Goal: Task Accomplishment & Management: Use online tool/utility

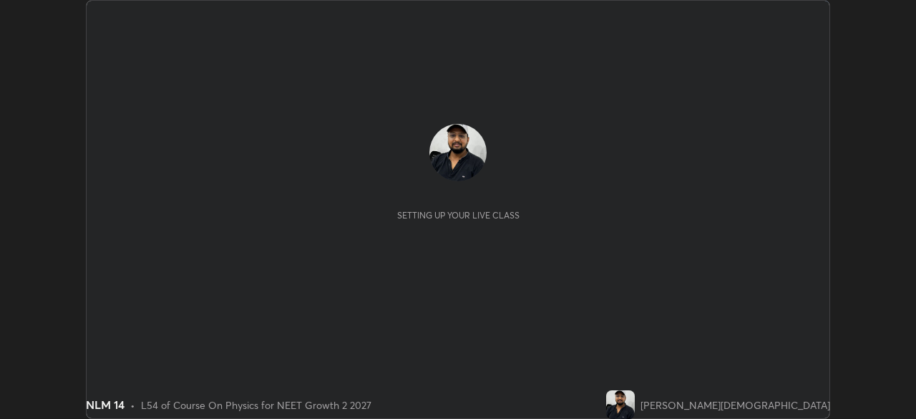
scroll to position [419, 916]
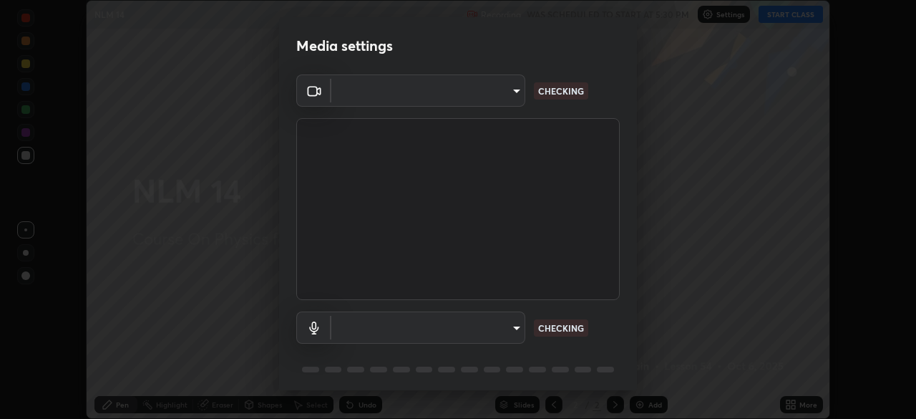
type input "fc38be1871f717ddc8e1b512eadbf63495b763d4820be899b5c927fedf8d93a0"
type input "communications"
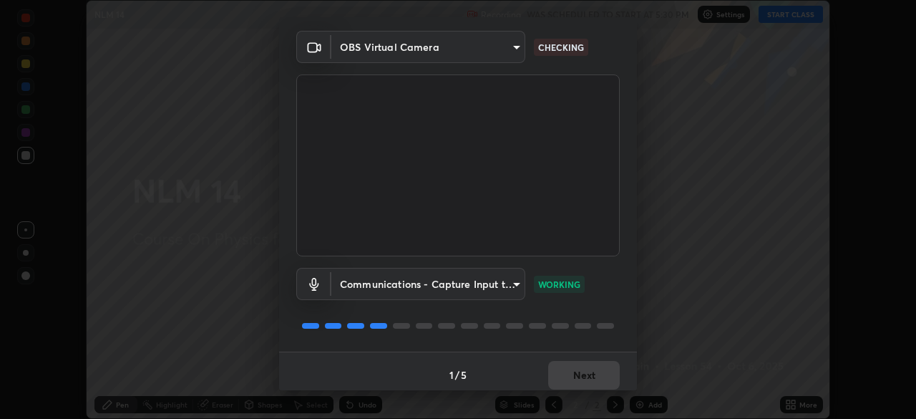
scroll to position [51, 0]
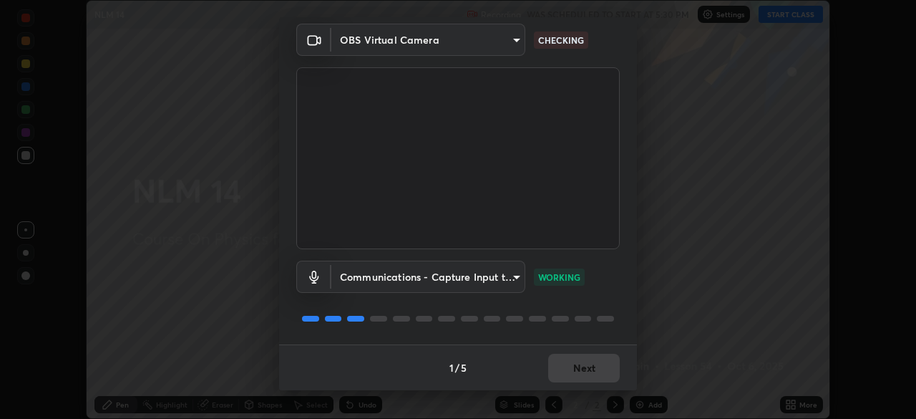
click at [591, 369] on div "1 / 5 Next" at bounding box center [458, 367] width 358 height 46
click at [581, 368] on button "Next" at bounding box center [584, 368] width 72 height 29
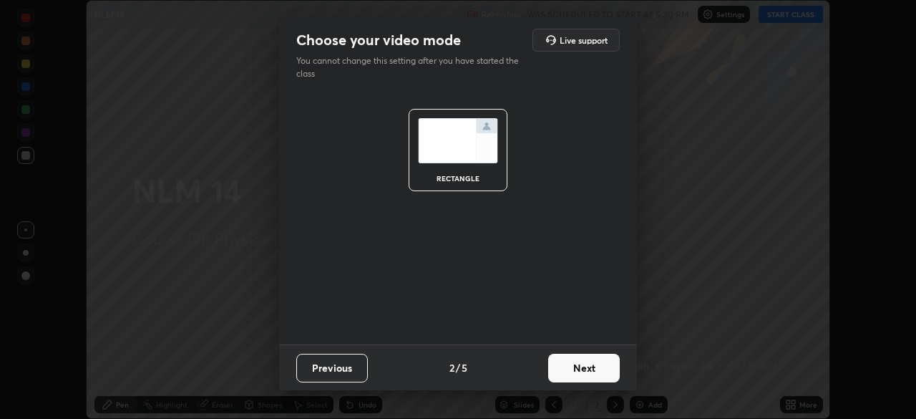
scroll to position [0, 0]
click at [591, 372] on button "Next" at bounding box center [584, 368] width 72 height 29
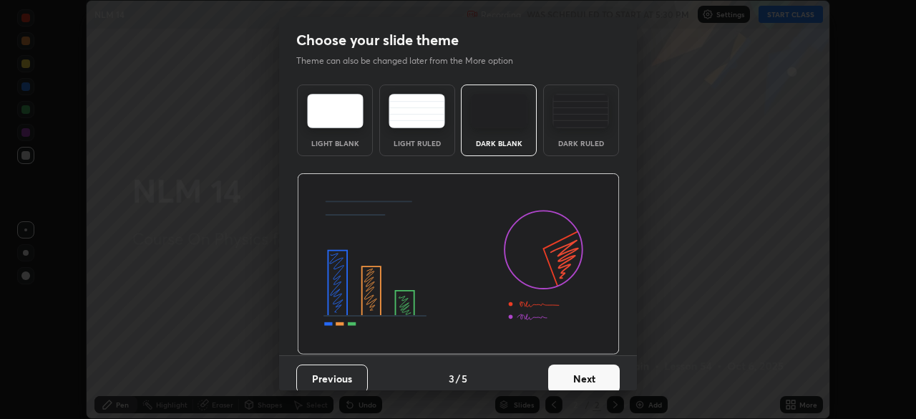
click at [584, 127] on img at bounding box center [581, 111] width 57 height 34
click at [584, 382] on button "Next" at bounding box center [584, 378] width 72 height 29
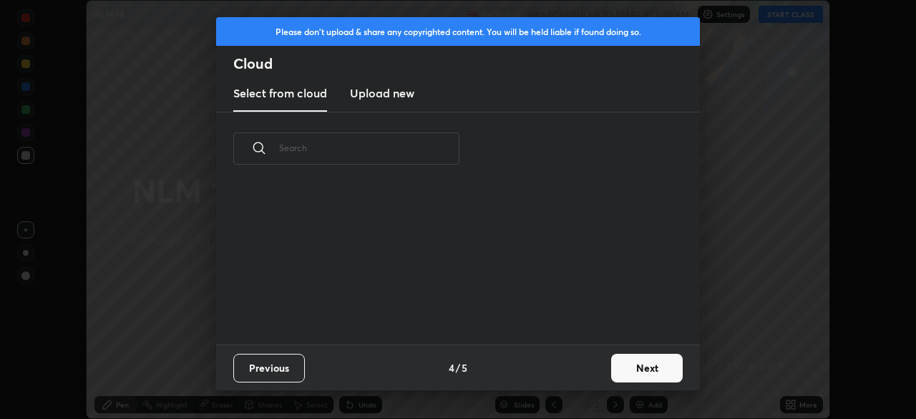
scroll to position [159, 460]
click at [639, 368] on button "Next" at bounding box center [647, 368] width 72 height 29
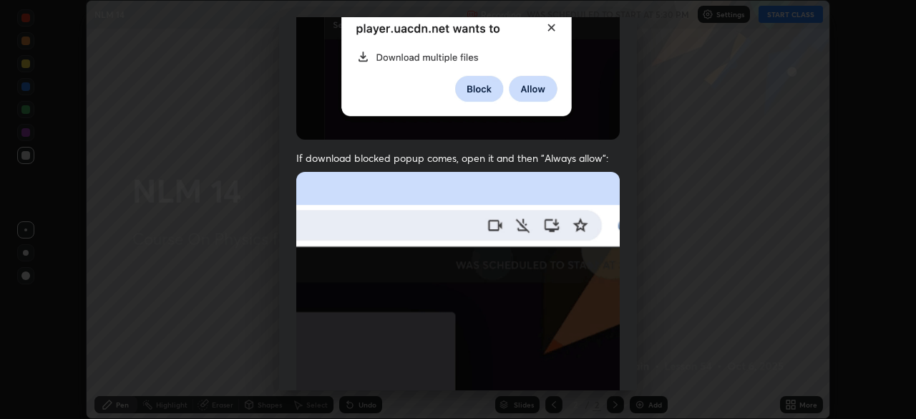
scroll to position [343, 0]
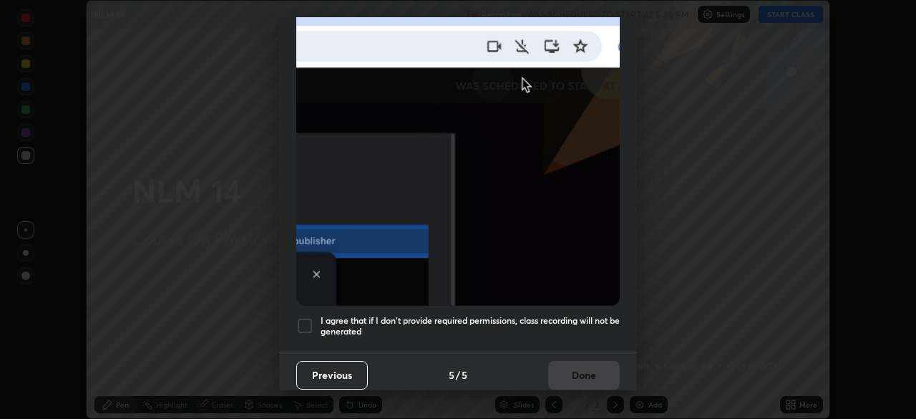
click at [569, 321] on h5 "I agree that if I don't provide required permissions, class recording will not …" at bounding box center [470, 326] width 299 height 22
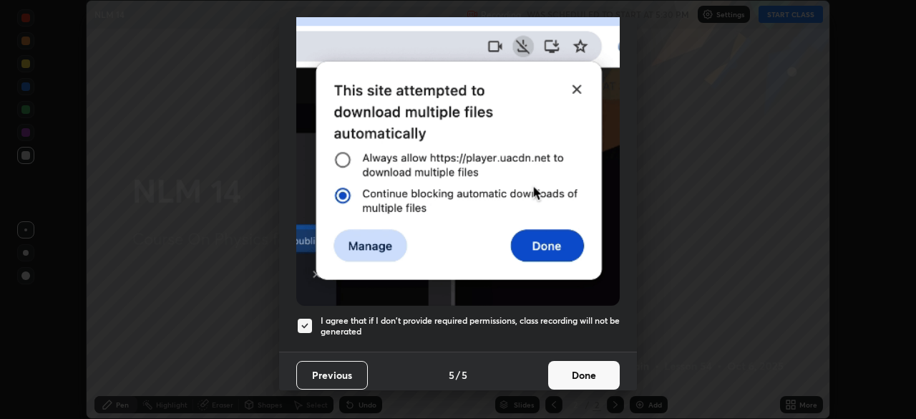
click at [584, 366] on button "Done" at bounding box center [584, 375] width 72 height 29
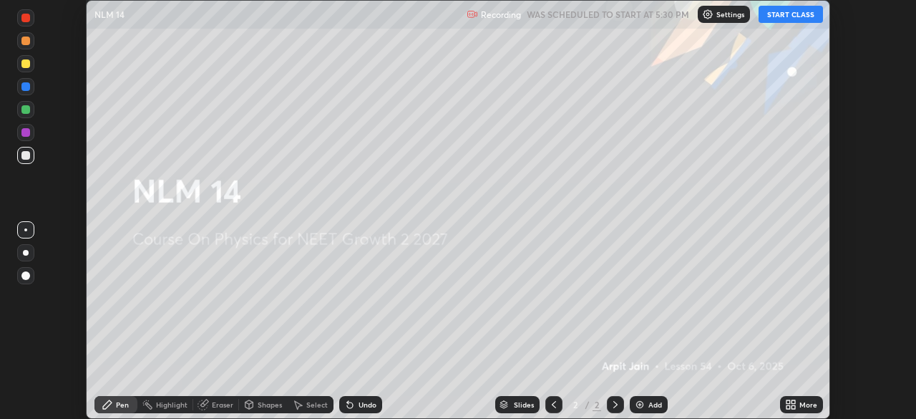
click at [782, 16] on button "START CLASS" at bounding box center [791, 14] width 64 height 17
click at [644, 406] on img at bounding box center [639, 404] width 11 height 11
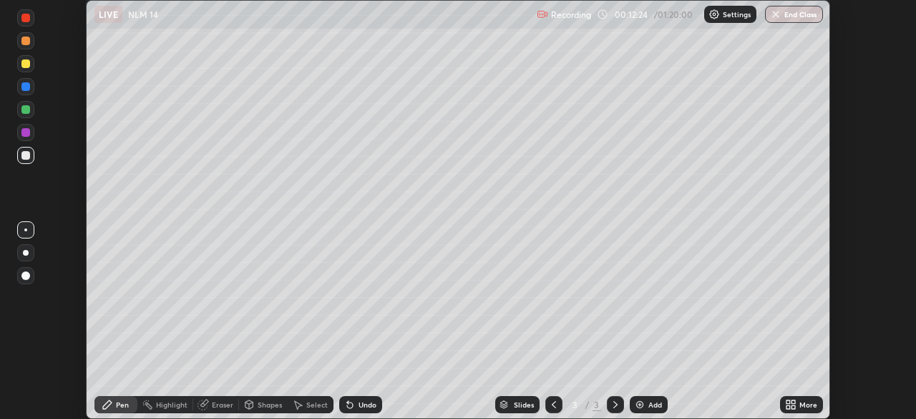
click at [24, 251] on div at bounding box center [26, 253] width 6 height 6
click at [646, 405] on div "Add" at bounding box center [649, 404] width 38 height 17
click at [25, 155] on div at bounding box center [25, 155] width 9 height 9
click at [351, 400] on icon at bounding box center [349, 404] width 11 height 11
click at [348, 405] on icon at bounding box center [350, 405] width 6 height 6
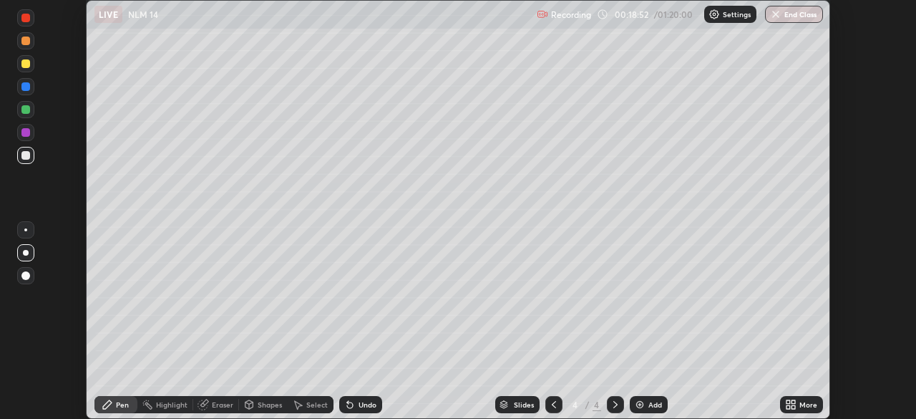
click at [350, 409] on icon at bounding box center [349, 404] width 11 height 11
click at [348, 405] on icon at bounding box center [350, 405] width 6 height 6
click at [349, 410] on div "Undo" at bounding box center [360, 404] width 43 height 17
click at [350, 407] on icon at bounding box center [350, 405] width 6 height 6
click at [654, 402] on div "Add" at bounding box center [656, 404] width 14 height 7
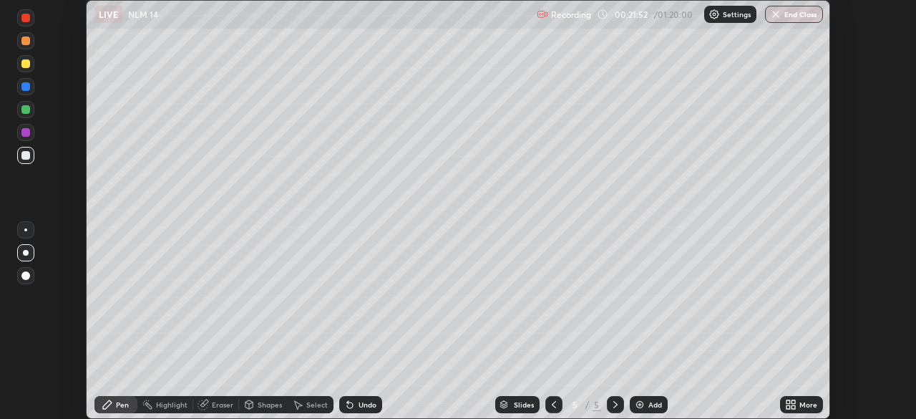
click at [33, 66] on div at bounding box center [25, 63] width 17 height 17
click at [650, 401] on div "Add" at bounding box center [656, 404] width 14 height 7
click at [29, 157] on div at bounding box center [25, 155] width 9 height 9
click at [20, 19] on div at bounding box center [25, 17] width 17 height 17
click at [26, 89] on div at bounding box center [25, 86] width 9 height 9
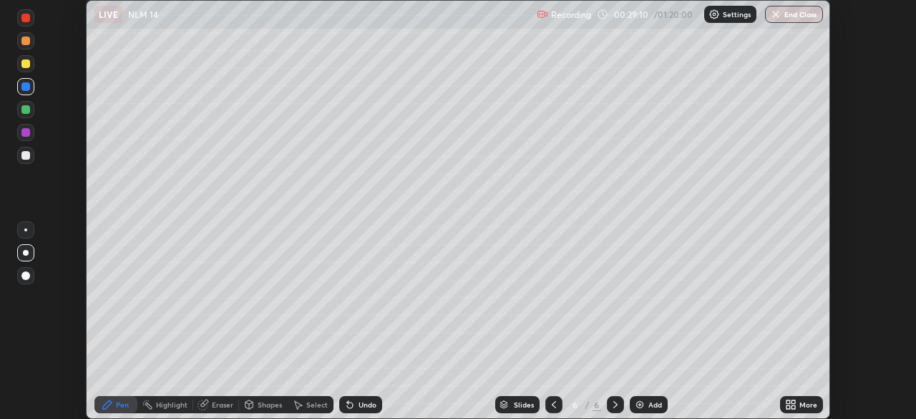
click at [646, 404] on div "Add" at bounding box center [649, 404] width 38 height 17
click at [26, 156] on div at bounding box center [25, 155] width 9 height 9
click at [27, 152] on div at bounding box center [25, 155] width 9 height 9
click at [25, 62] on div at bounding box center [25, 63] width 9 height 9
click at [309, 402] on div "Select" at bounding box center [316, 404] width 21 height 7
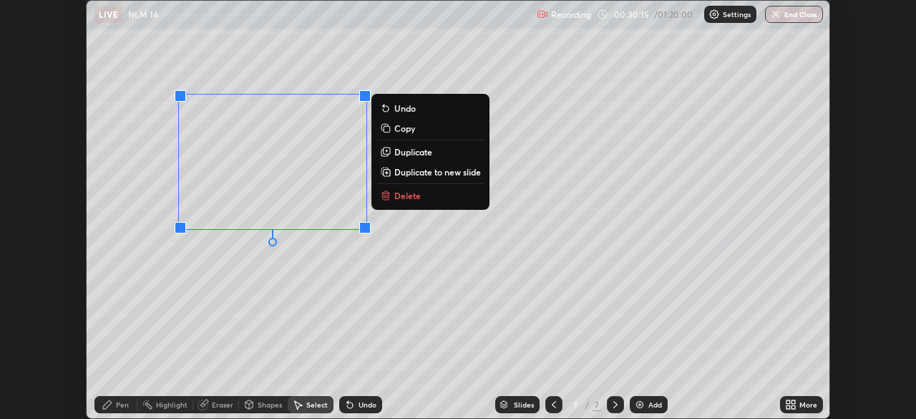
click at [414, 154] on p "Duplicate" at bounding box center [413, 151] width 38 height 11
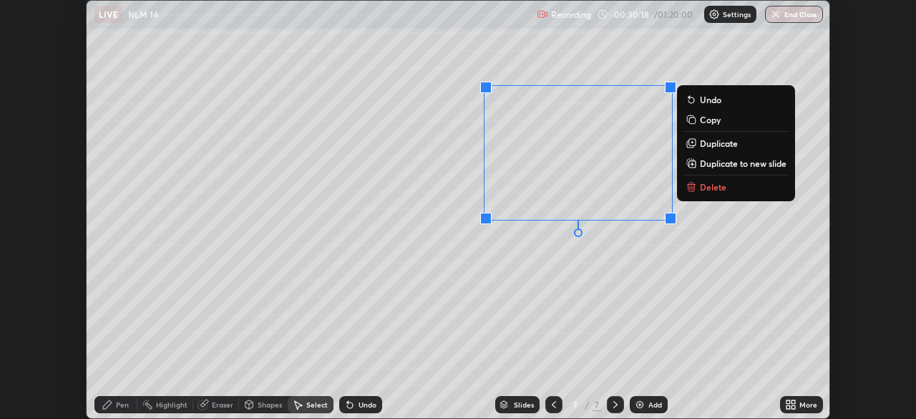
click at [382, 287] on div "0 ° Undo Copy Duplicate Duplicate to new slide Delete" at bounding box center [458, 209] width 743 height 417
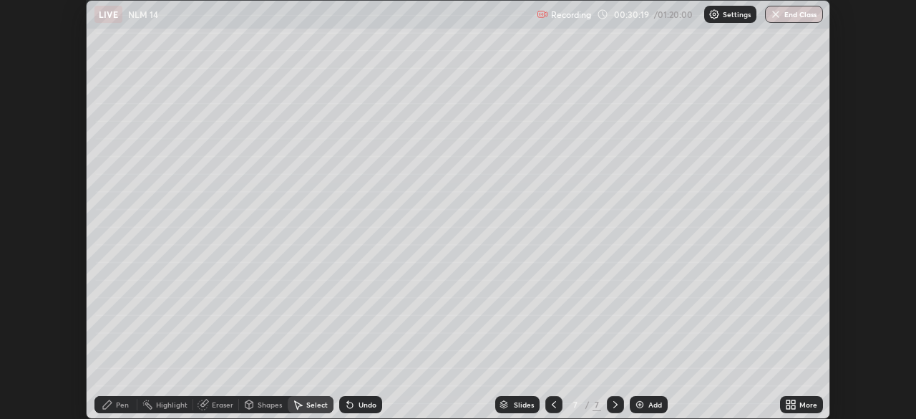
click at [120, 407] on div "Pen" at bounding box center [122, 404] width 13 height 7
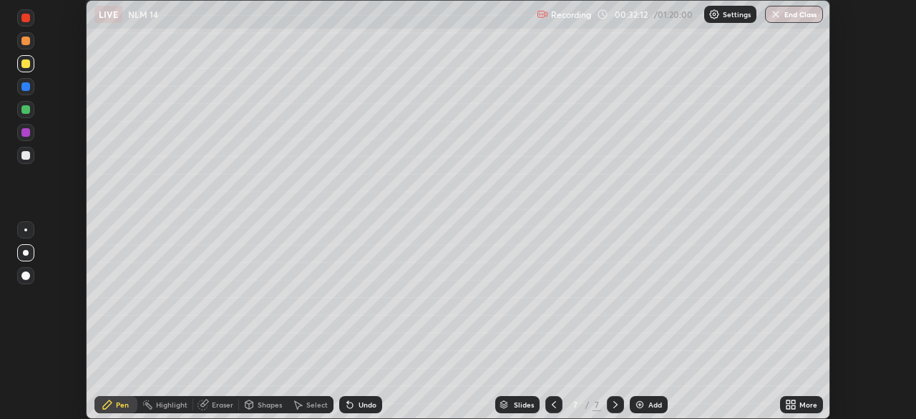
click at [641, 407] on img at bounding box center [639, 404] width 11 height 11
click at [25, 89] on div at bounding box center [25, 86] width 9 height 9
click at [26, 157] on div at bounding box center [25, 155] width 9 height 9
click at [26, 133] on div at bounding box center [25, 132] width 9 height 9
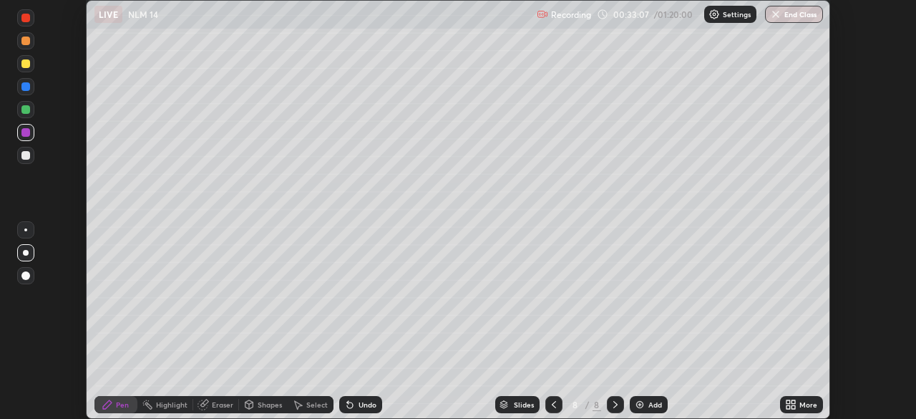
click at [26, 64] on div at bounding box center [25, 63] width 9 height 9
click at [23, 155] on div at bounding box center [25, 155] width 9 height 9
click at [553, 407] on icon at bounding box center [554, 404] width 4 height 7
click at [614, 401] on icon at bounding box center [615, 404] width 11 height 11
click at [649, 407] on div "Add" at bounding box center [656, 404] width 14 height 7
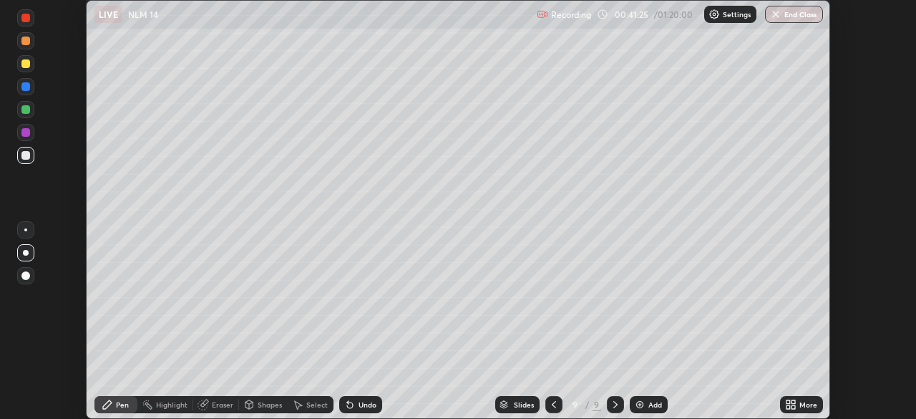
click at [354, 402] on div "Undo" at bounding box center [360, 404] width 43 height 17
click at [25, 111] on div at bounding box center [25, 109] width 9 height 9
click at [651, 403] on div "Add" at bounding box center [656, 404] width 14 height 7
click at [27, 157] on div at bounding box center [25, 155] width 9 height 9
click at [23, 110] on div at bounding box center [25, 109] width 9 height 9
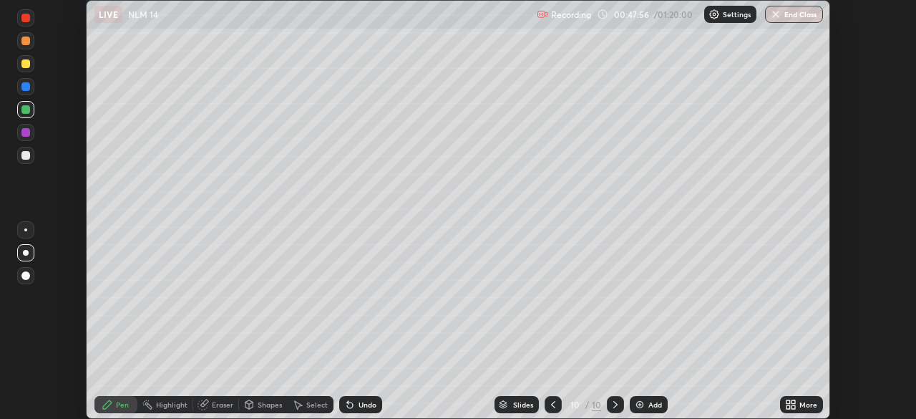
click at [212, 405] on div "Eraser" at bounding box center [222, 404] width 21 height 7
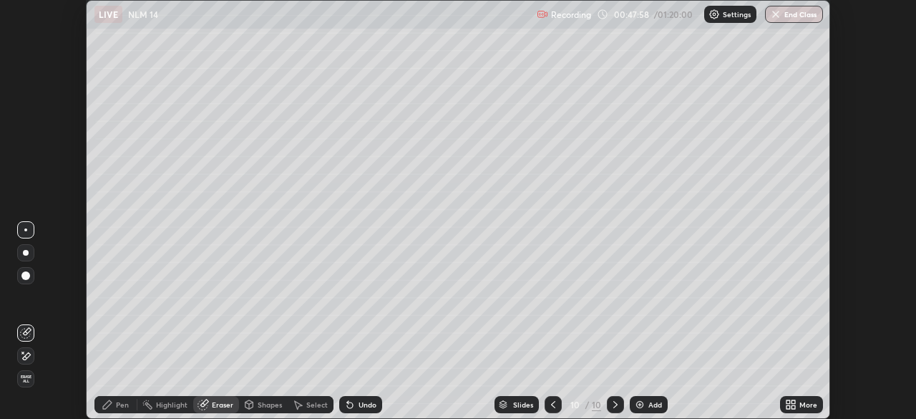
click at [127, 407] on div "Pen" at bounding box center [122, 404] width 13 height 7
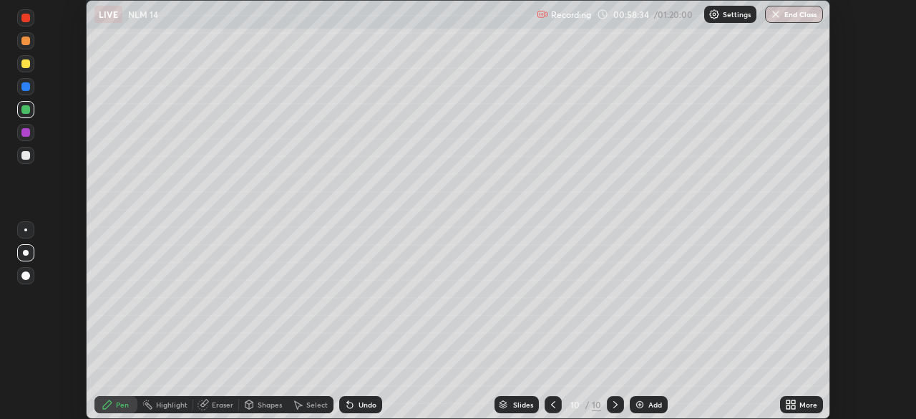
click at [649, 406] on div "Add" at bounding box center [656, 404] width 14 height 7
click at [355, 401] on div "Undo" at bounding box center [360, 404] width 43 height 17
click at [215, 409] on div "Eraser" at bounding box center [216, 404] width 46 height 17
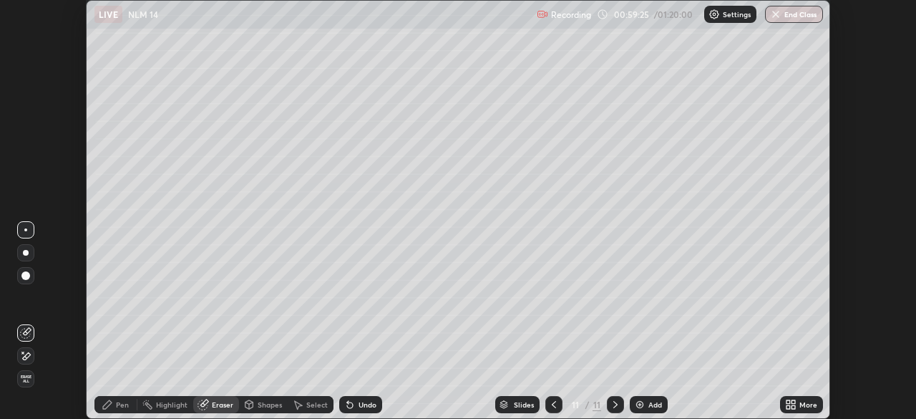
click at [26, 381] on span "Erase all" at bounding box center [26, 378] width 16 height 9
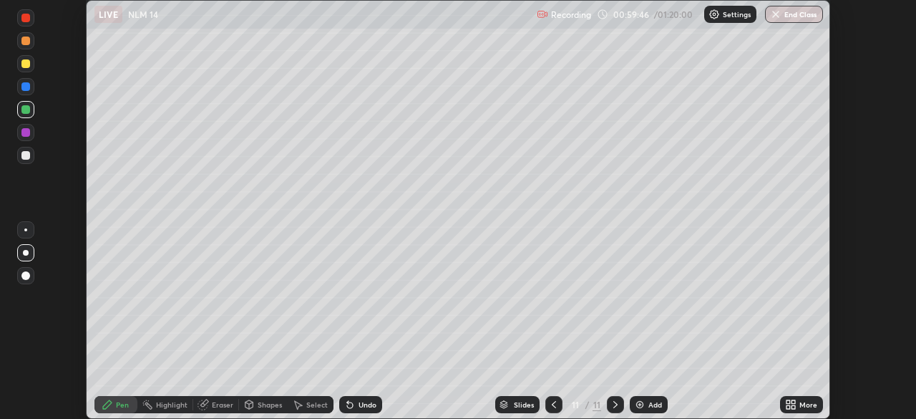
click at [28, 63] on div at bounding box center [25, 63] width 9 height 9
click at [649, 405] on div "Add" at bounding box center [656, 404] width 14 height 7
click at [782, 13] on button "End Class" at bounding box center [794, 14] width 58 height 17
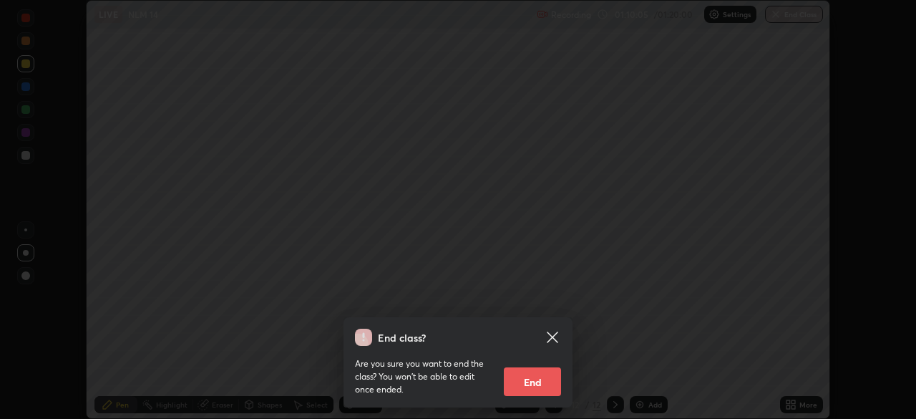
click at [548, 380] on button "End" at bounding box center [532, 381] width 57 height 29
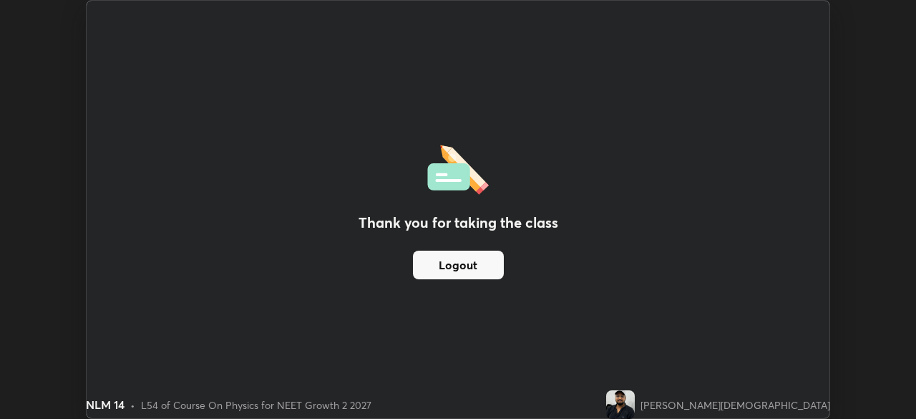
click at [491, 268] on button "Logout" at bounding box center [458, 265] width 91 height 29
